Goal: Task Accomplishment & Management: Complete application form

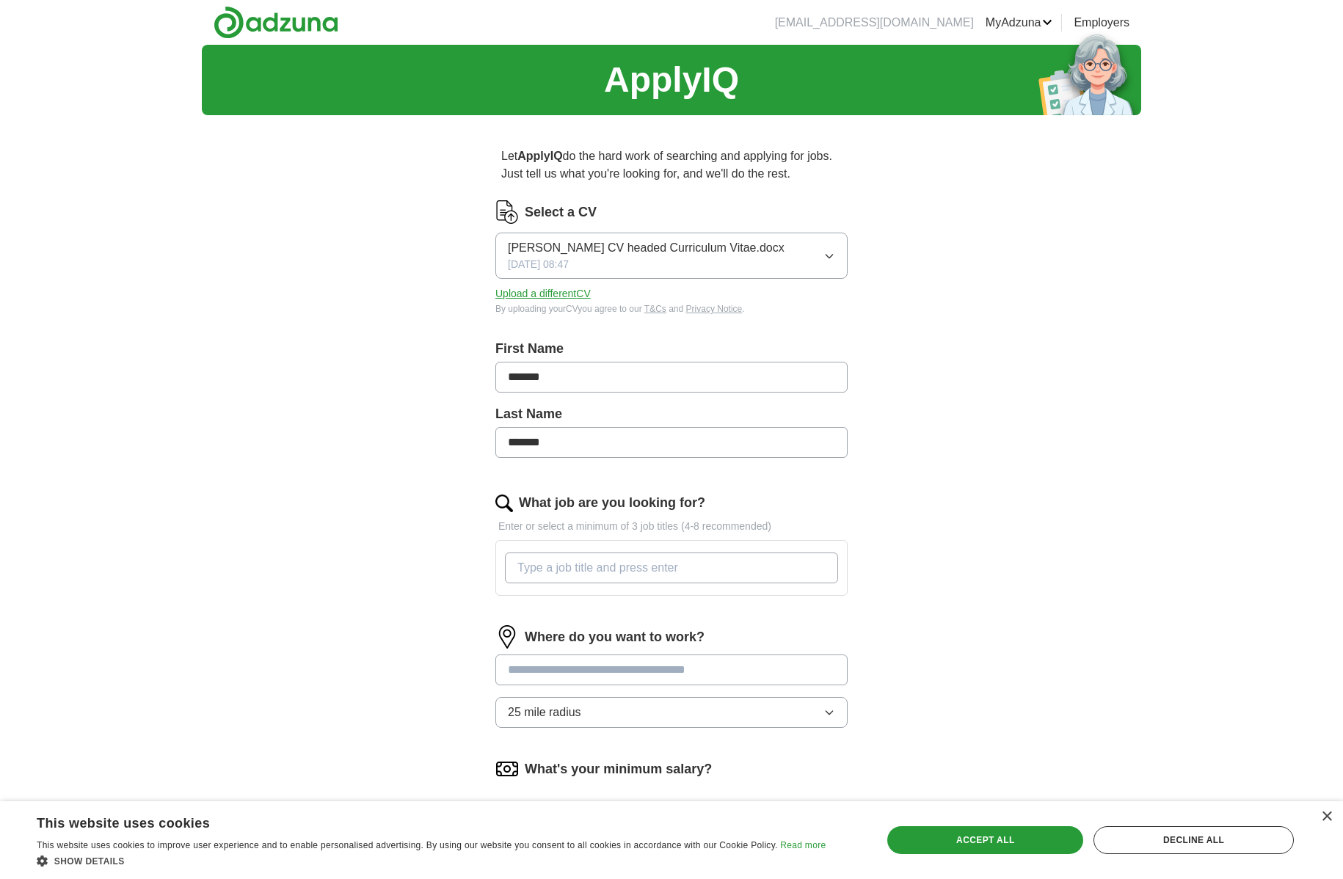
click at [567, 275] on button "[PERSON_NAME] CV headed Curriculum Vitae.docx [DATE] 08:47" at bounding box center [671, 256] width 352 height 46
click at [586, 245] on span "[PERSON_NAME] CV headed Curriculum Vitae.docx" at bounding box center [646, 248] width 277 height 18
click at [0, 0] on link "ApplyIQ" at bounding box center [0, 0] width 0 height 0
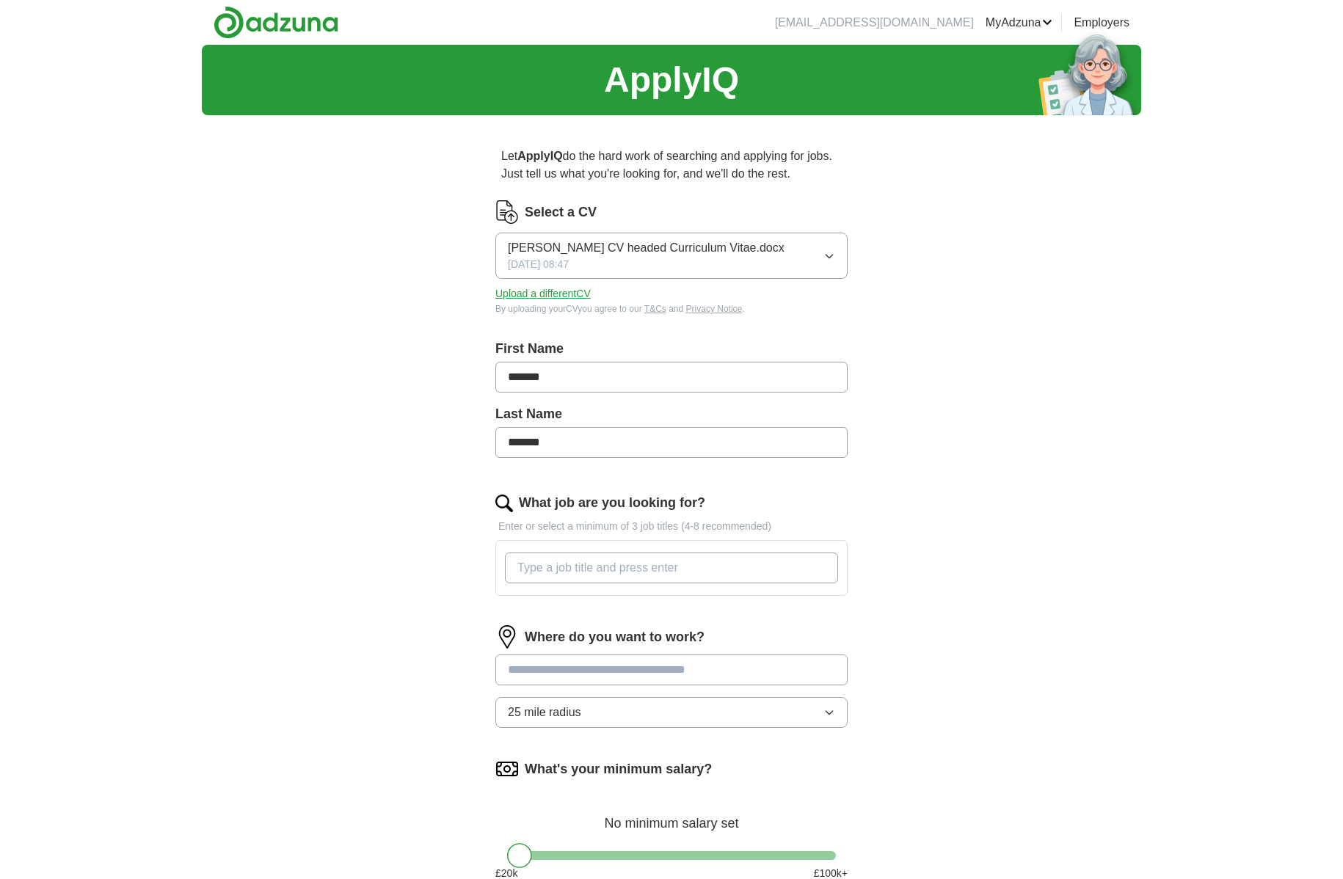
click at [555, 260] on span "26/06/2024, 08:47" at bounding box center [538, 264] width 61 height 15
click at [526, 301] on button "Upload a different CV" at bounding box center [542, 293] width 95 height 15
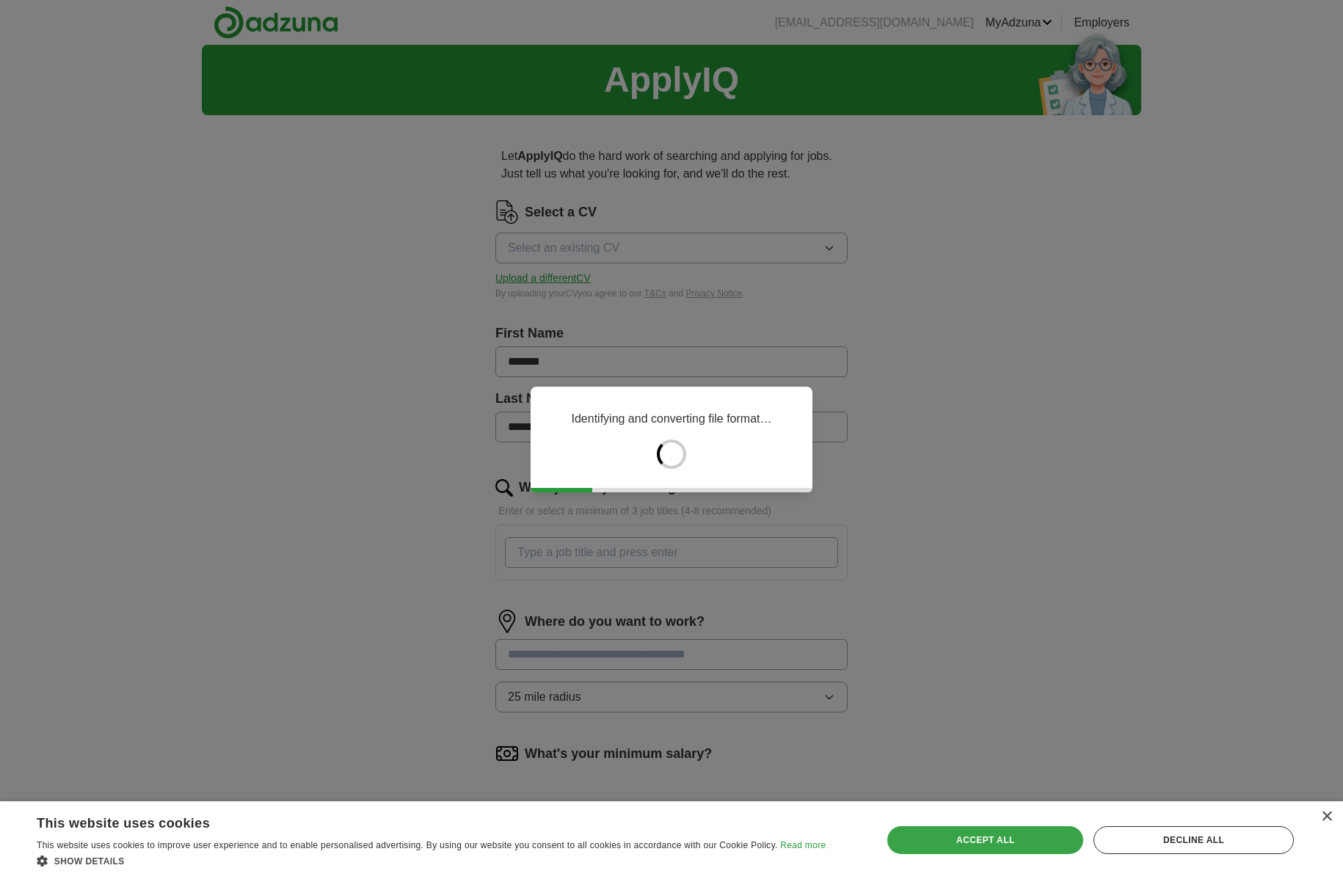
click at [937, 843] on div "Accept all" at bounding box center [985, 840] width 196 height 28
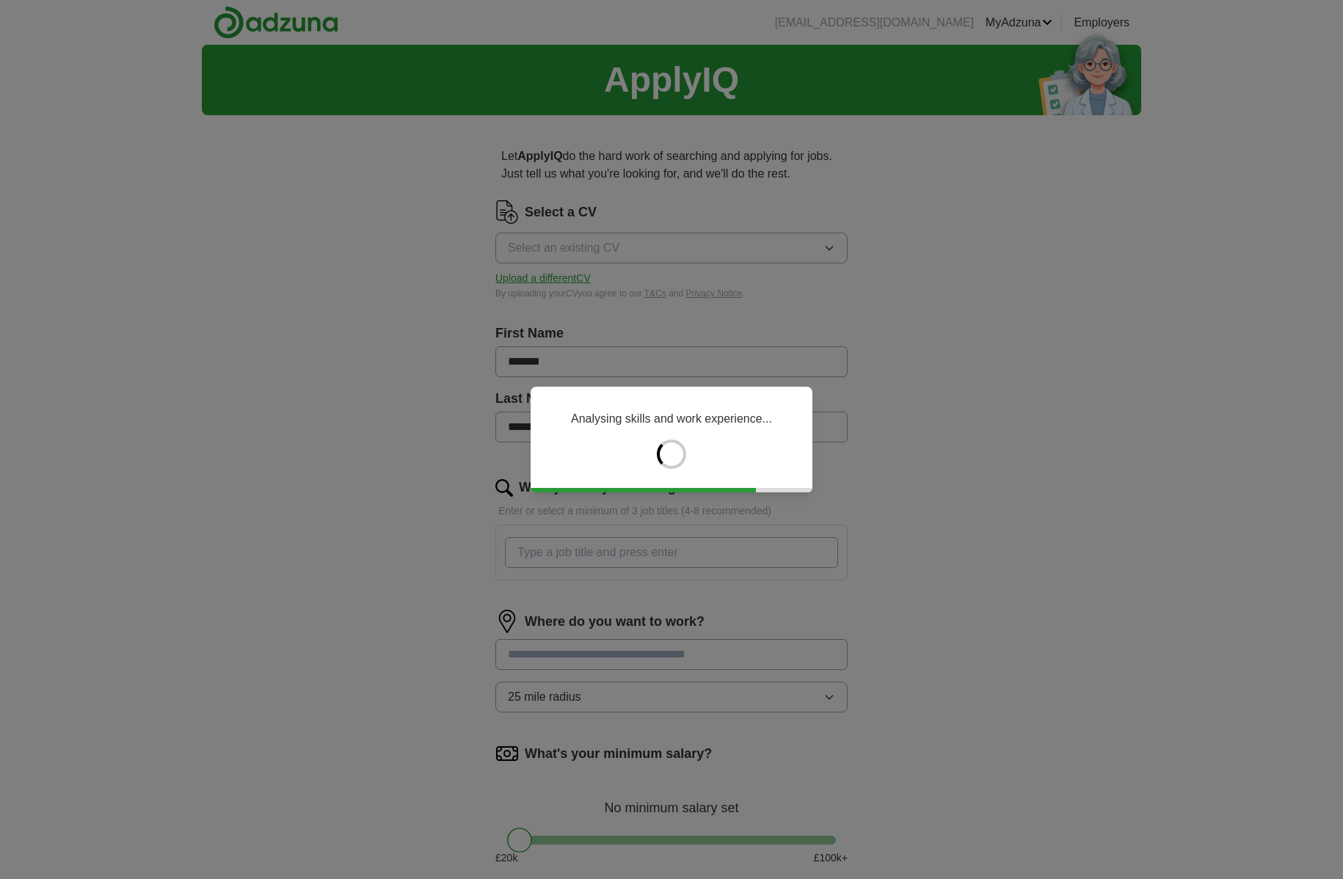
click at [674, 330] on div "Analysing skills and work experience..." at bounding box center [671, 439] width 1343 height 879
click at [472, 264] on div "Analysing skills and work experience..." at bounding box center [671, 439] width 1343 height 879
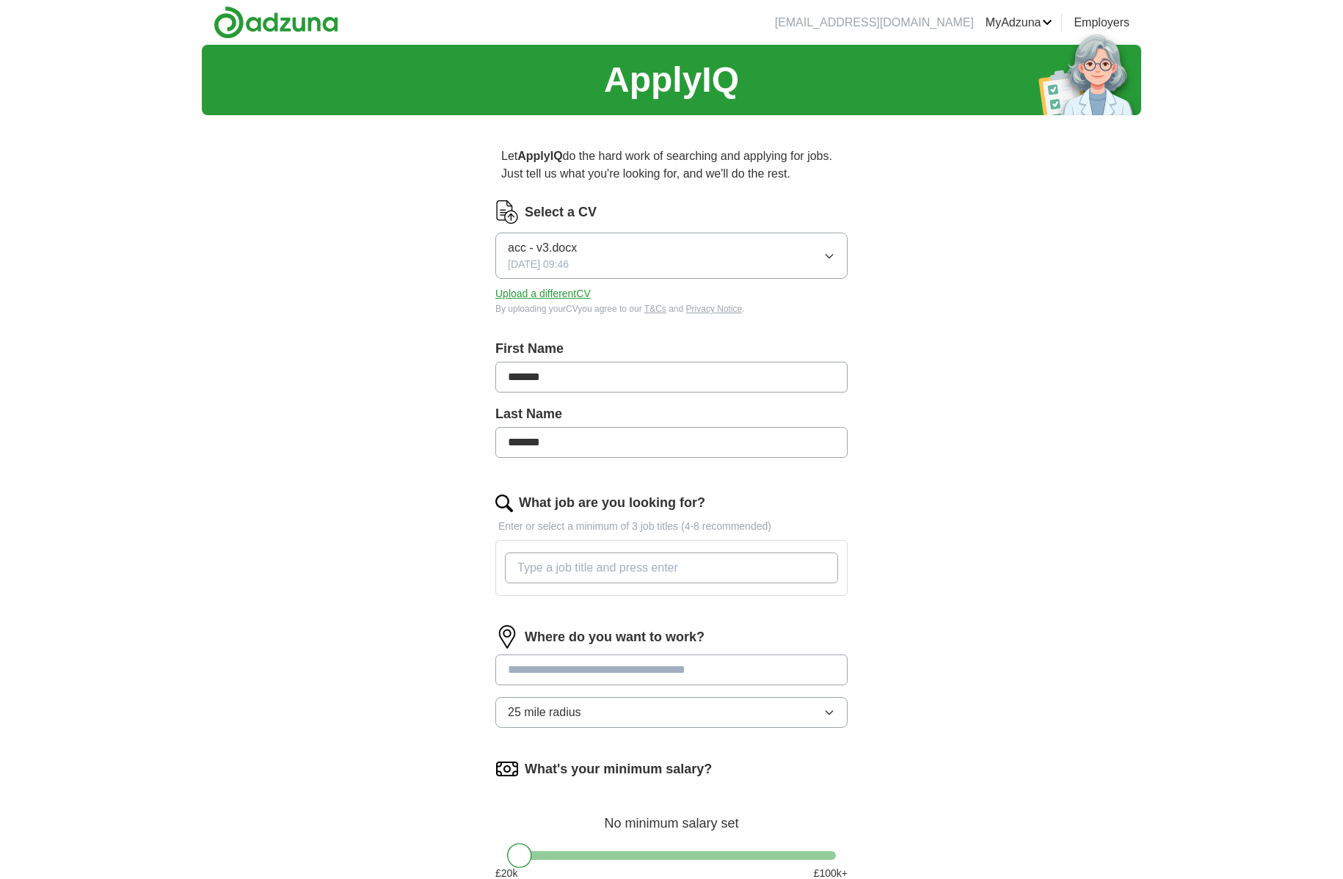
click at [544, 252] on span "acc - v3.docx" at bounding box center [542, 248] width 69 height 18
click at [314, 250] on div "ApplyIQ Let ApplyIQ do the hard work of searching and applying for jobs. Just t…" at bounding box center [671, 516] width 939 height 942
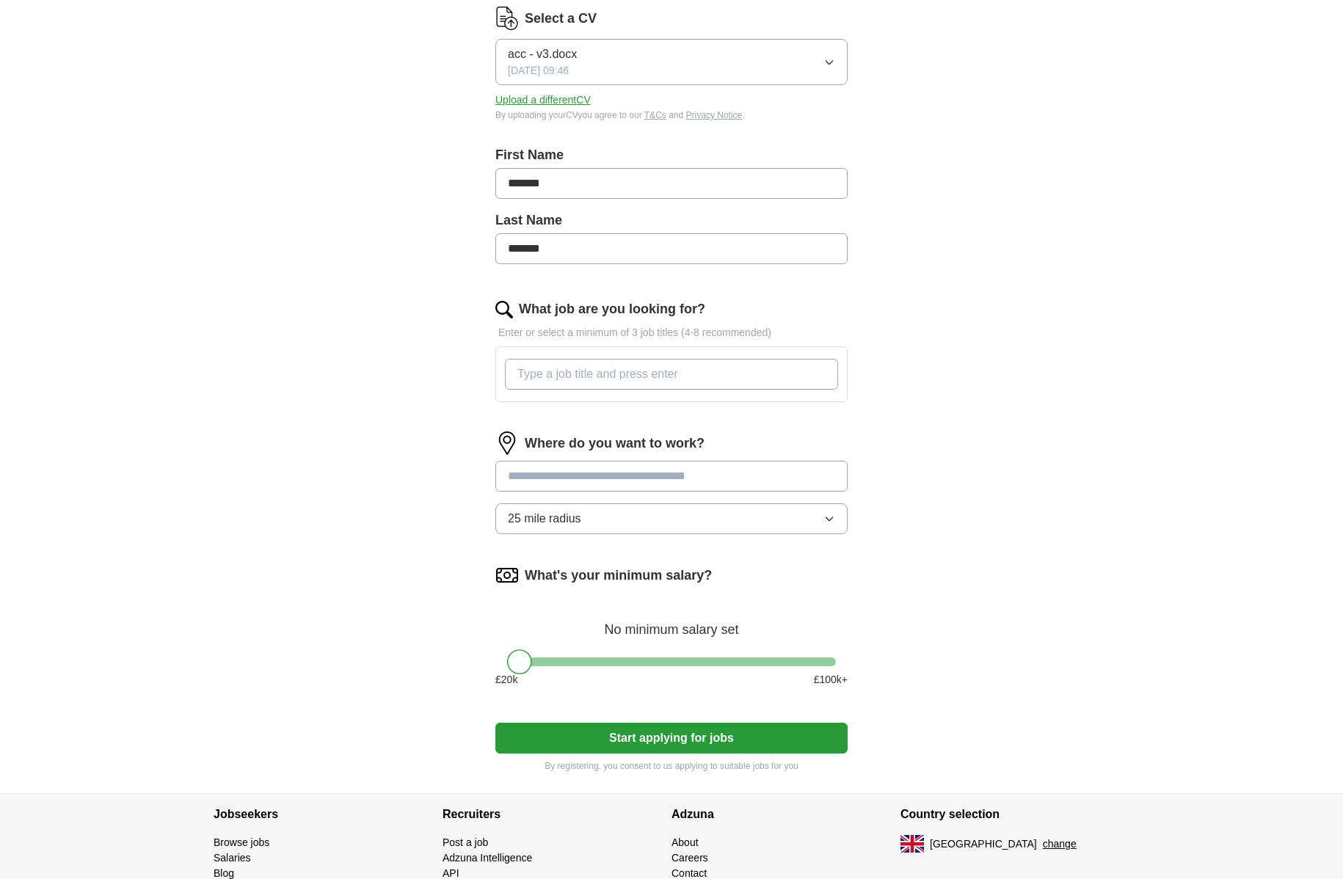
scroll to position [247, 0]
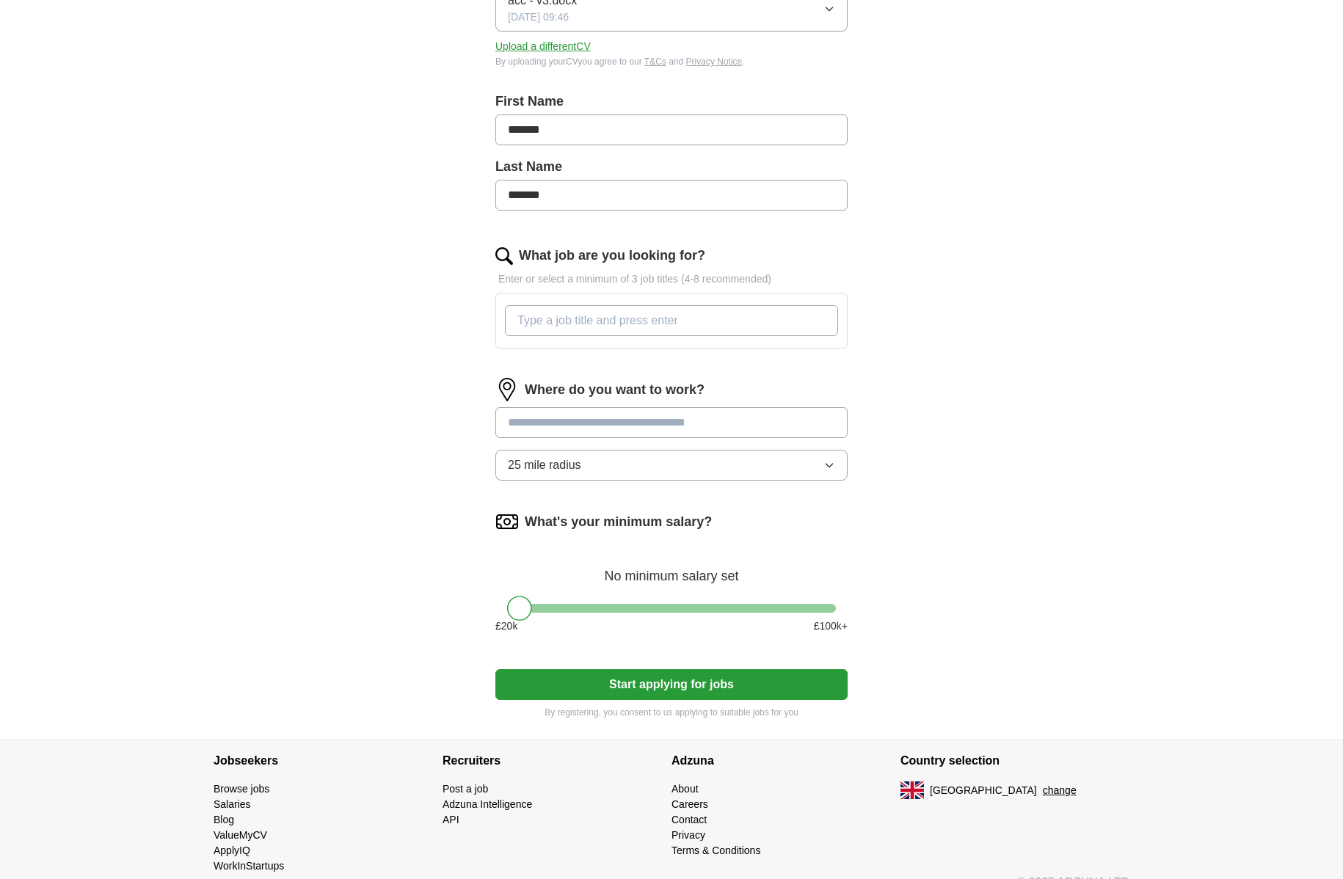
click at [577, 328] on input "What job are you looking for?" at bounding box center [671, 320] width 333 height 31
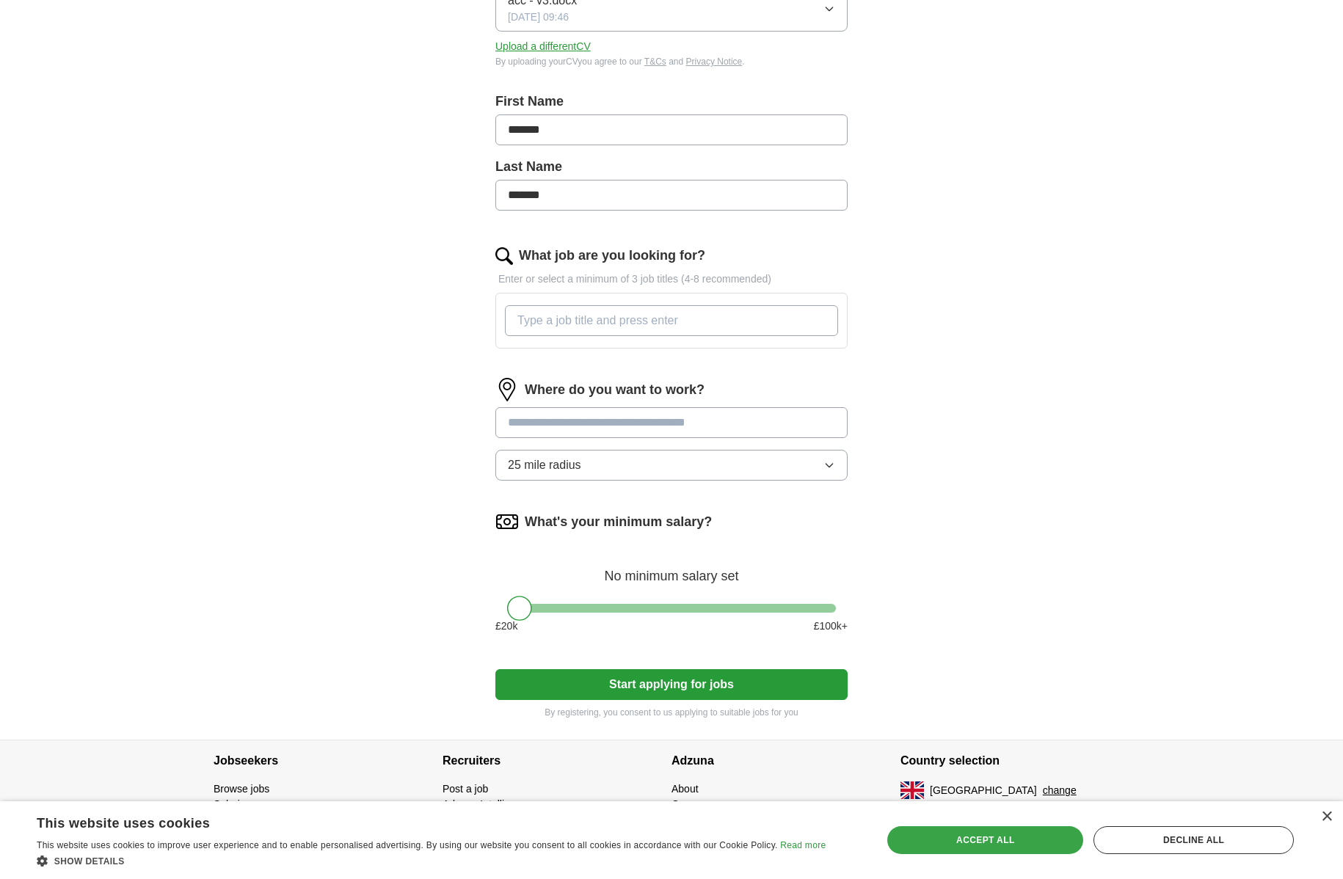
click at [962, 841] on div "Accept all" at bounding box center [985, 840] width 196 height 28
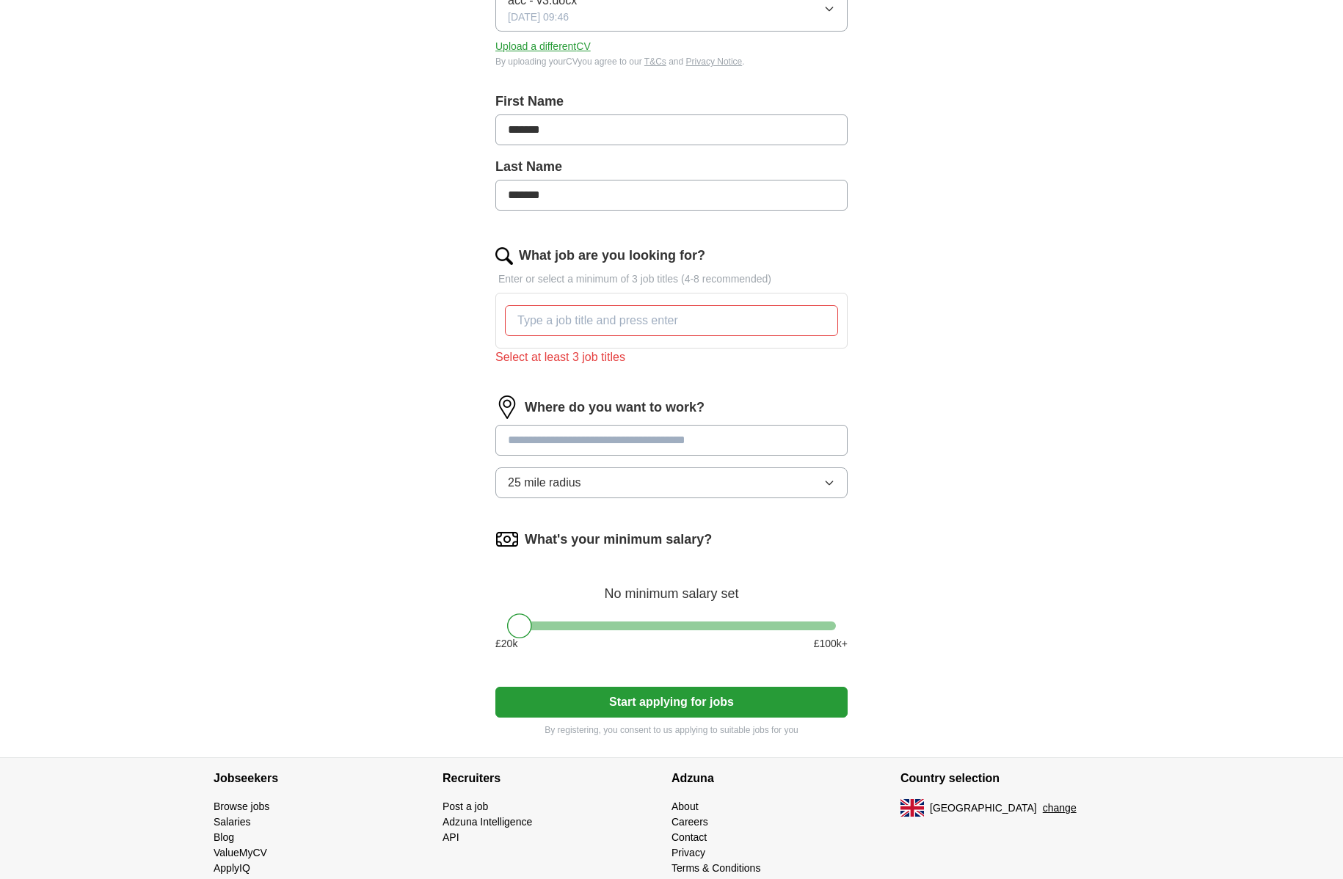
click at [1036, 417] on div "ApplyIQ Let ApplyIQ do the hard work of searching and applying for jobs. Just t…" at bounding box center [671, 277] width 939 height 960
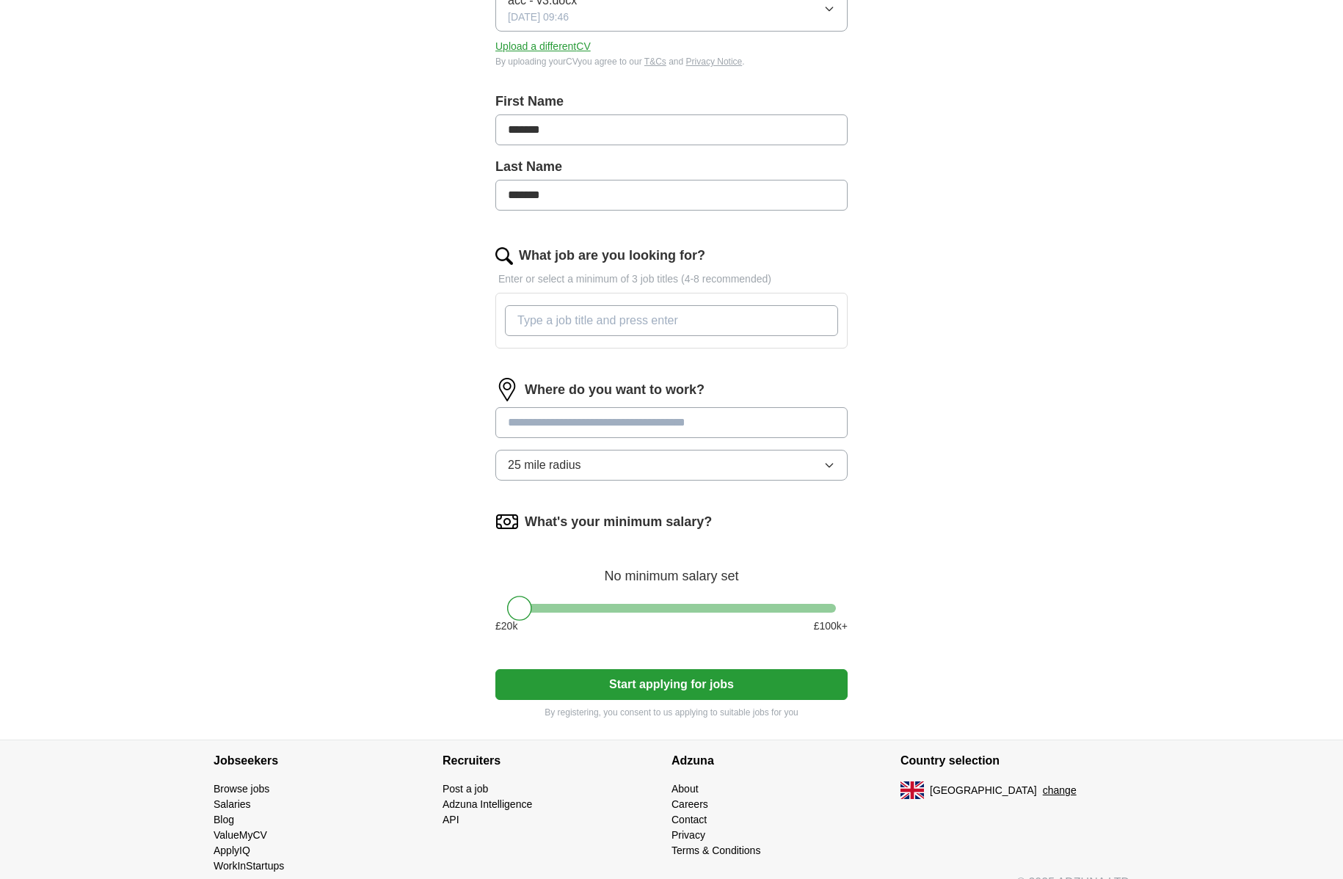
click at [614, 310] on input "What job are you looking for?" at bounding box center [671, 320] width 333 height 31
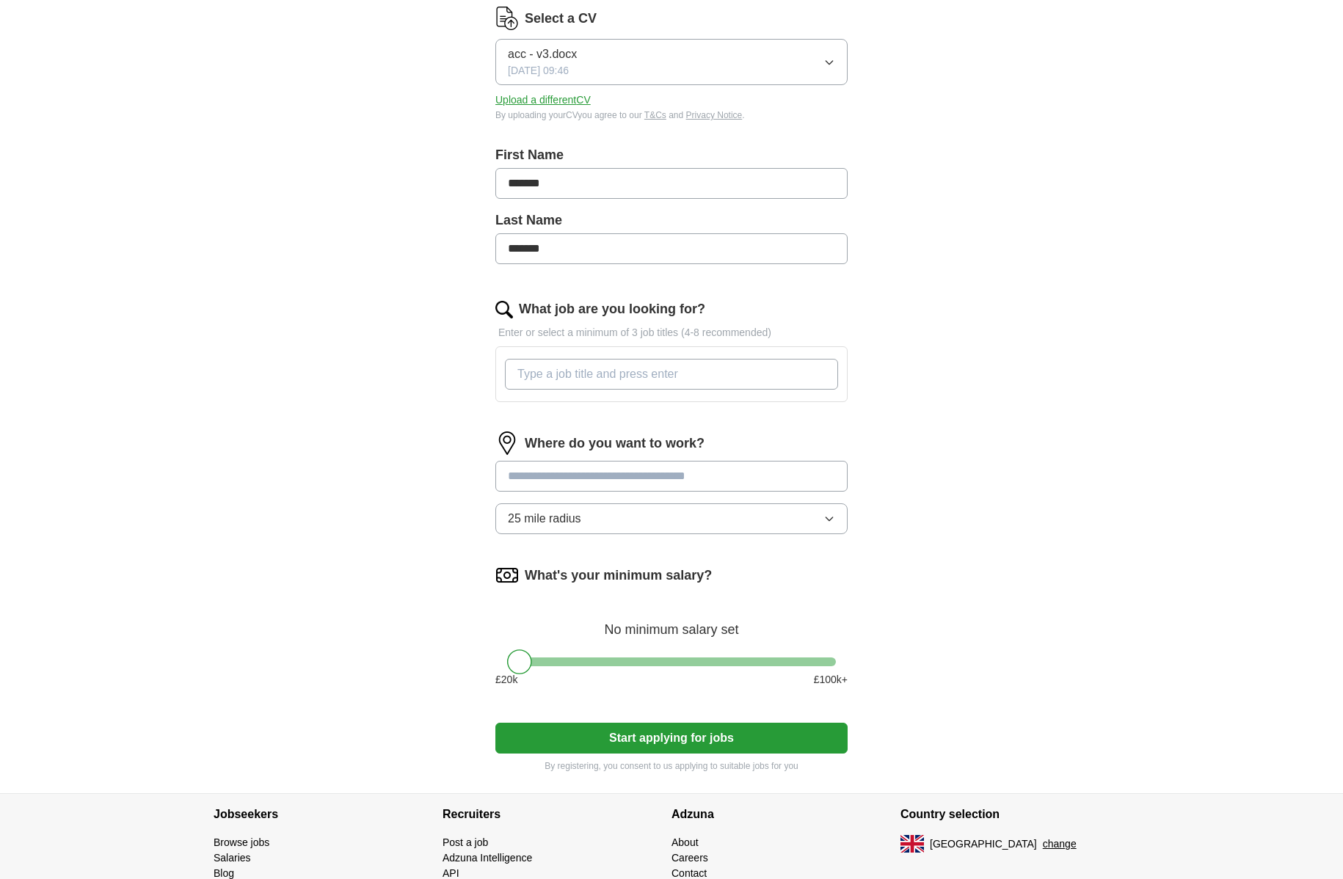
scroll to position [272, 0]
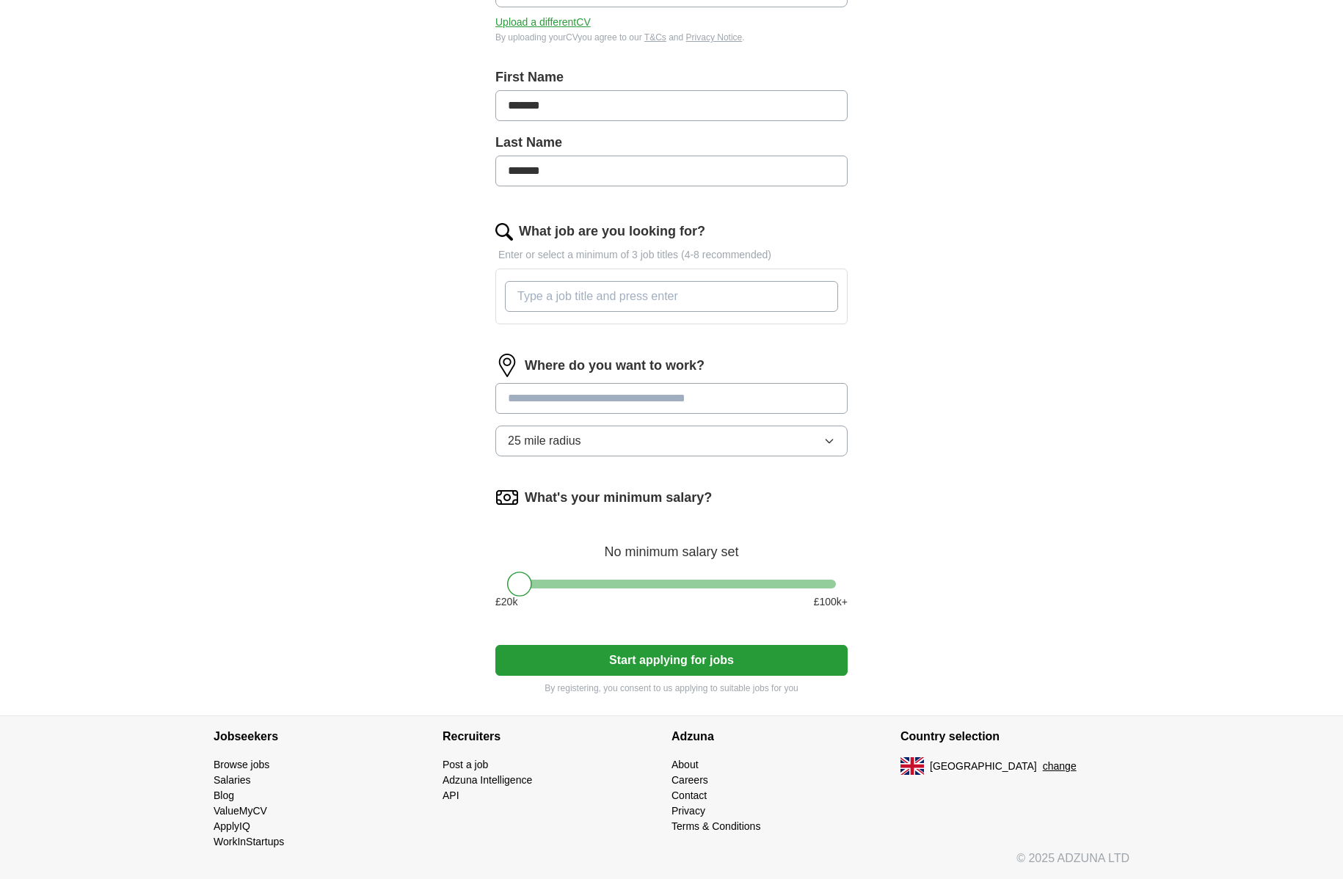
click at [589, 580] on div at bounding box center [671, 584] width 329 height 9
drag, startPoint x: 607, startPoint y: 582, endPoint x: 543, endPoint y: 595, distance: 65.1
click at [543, 589] on div at bounding box center [671, 584] width 329 height 9
click at [362, 490] on div "ApplyIQ Let ApplyIQ do the hard work of searching and applying for jobs. Just t…" at bounding box center [671, 244] width 939 height 942
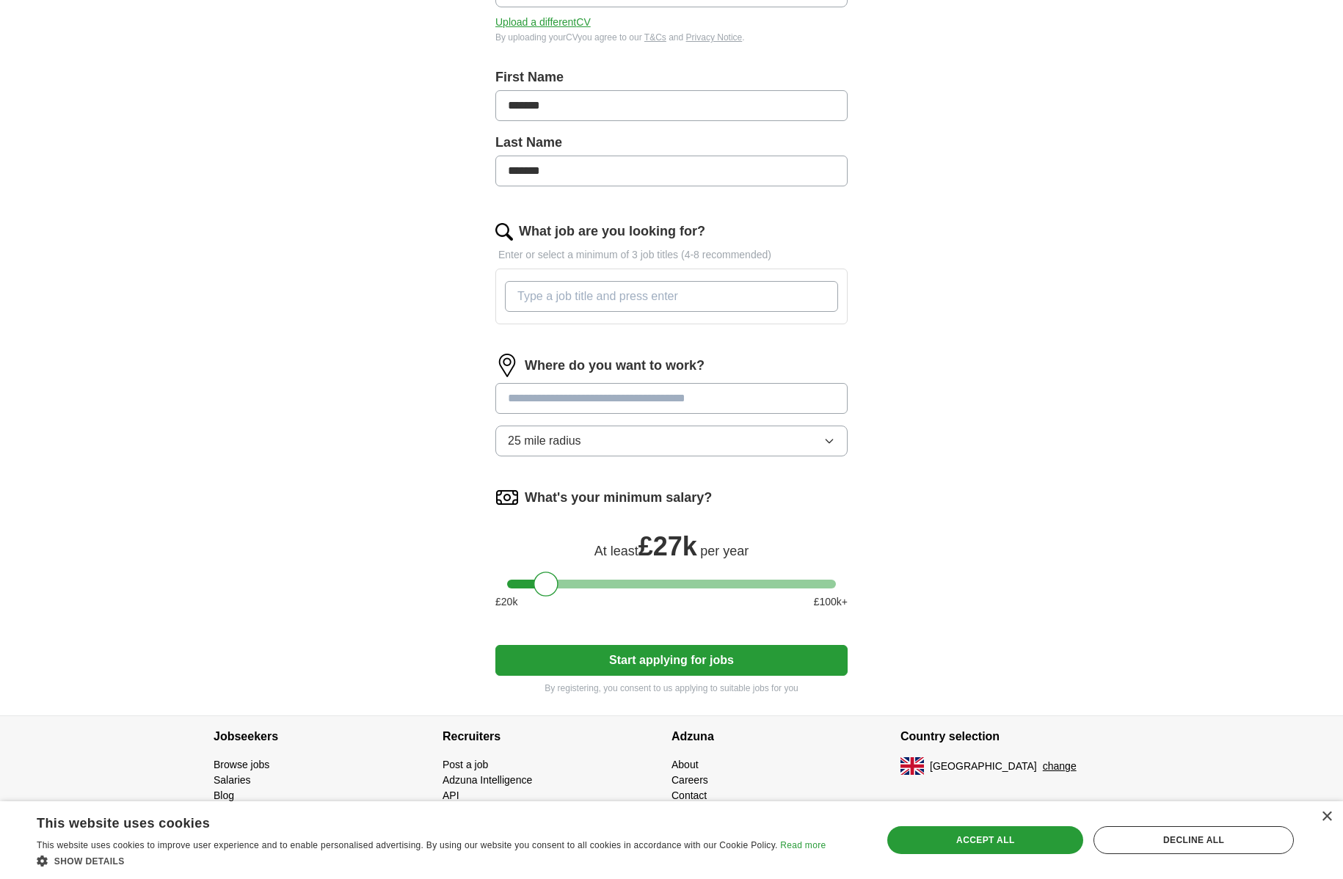
scroll to position [0, 0]
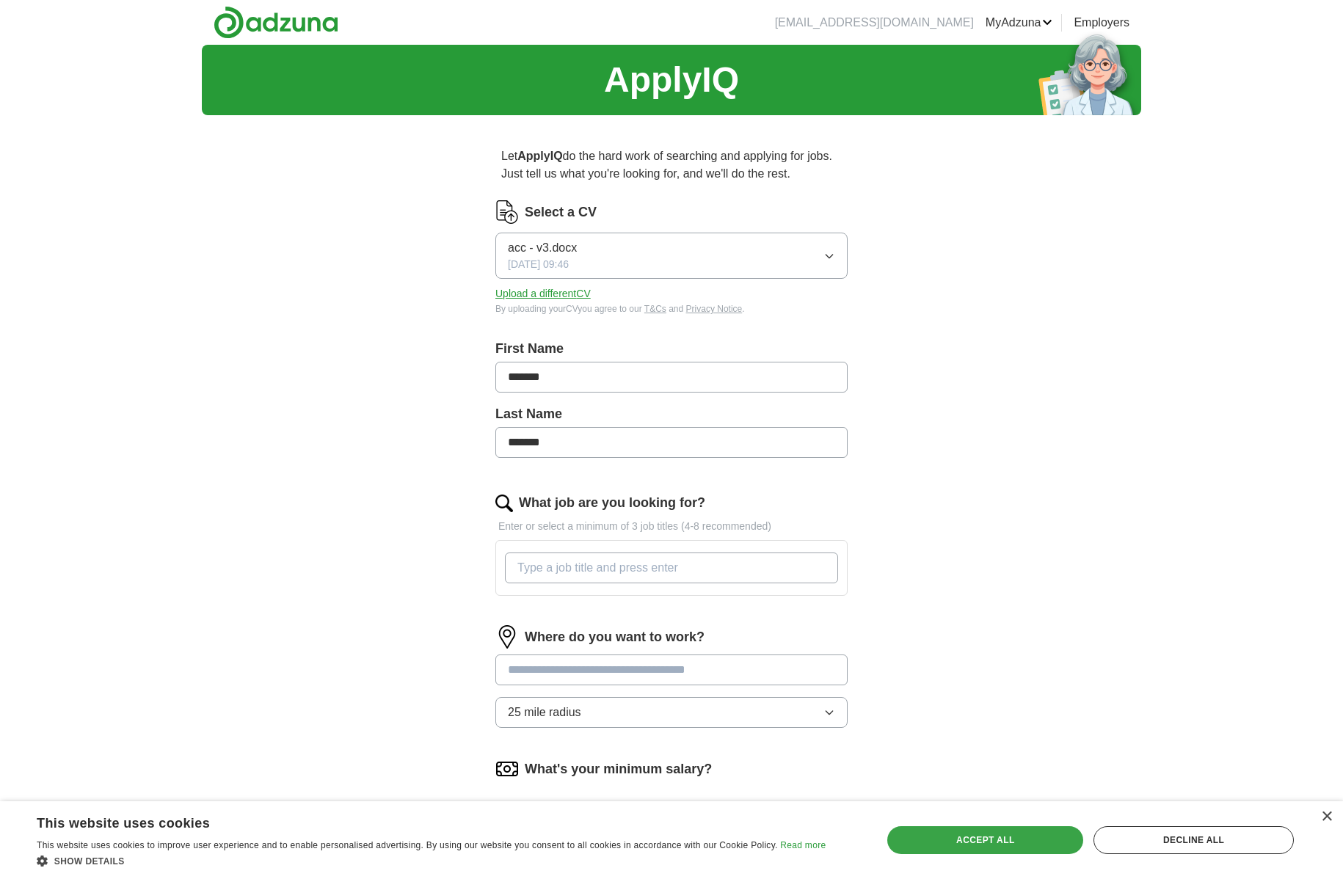
click at [925, 832] on div "Accept all" at bounding box center [985, 840] width 196 height 28
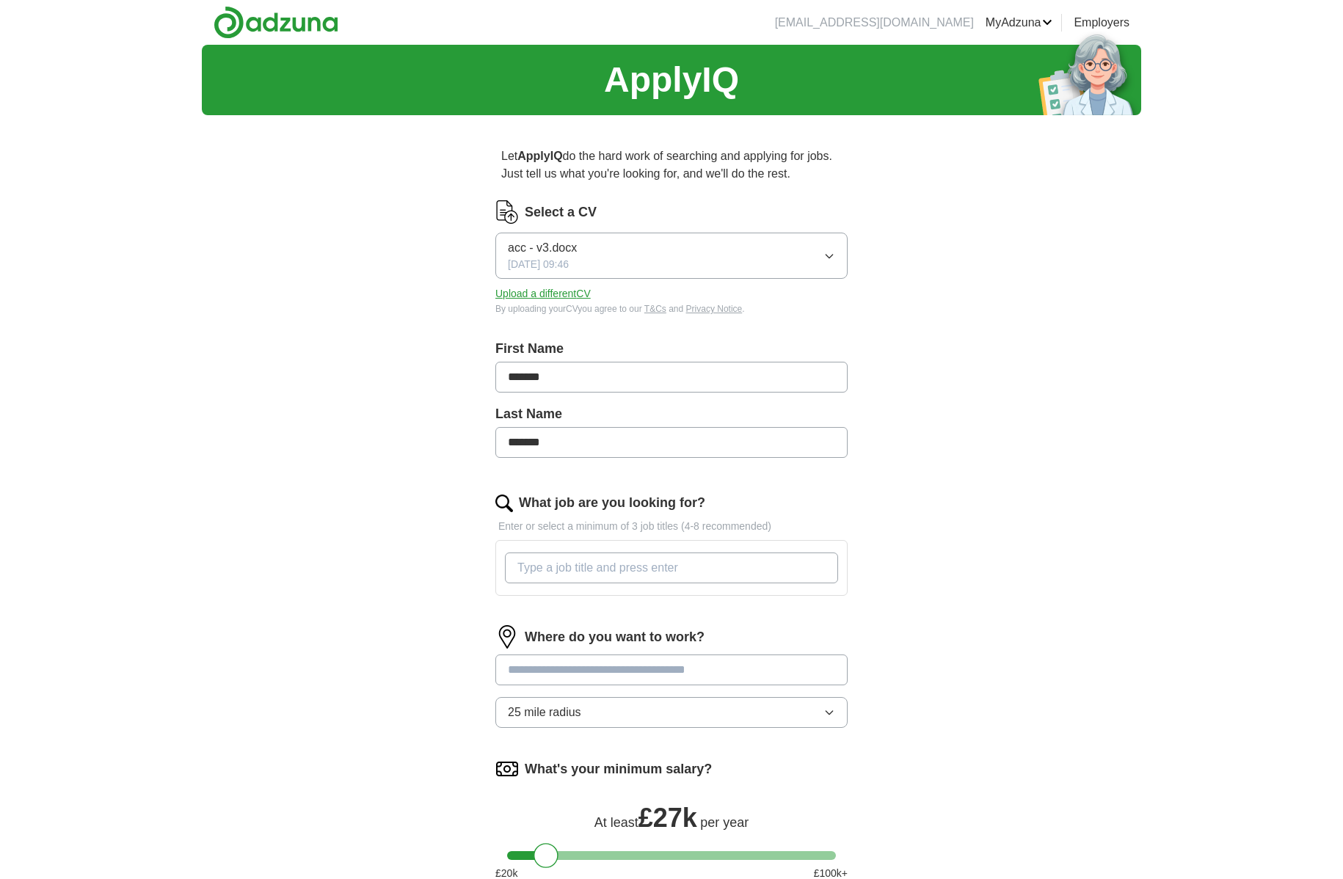
click at [972, 507] on div "ApplyIQ Let ApplyIQ do the hard work of searching and applying for jobs. Just t…" at bounding box center [671, 516] width 939 height 942
click at [0, 0] on link "ApplyIQ" at bounding box center [0, 0] width 0 height 0
click at [430, 386] on div "ApplyIQ Let ApplyIQ do the hard work of searching and applying for jobs. Just t…" at bounding box center [671, 516] width 939 height 942
